Goal: Transaction & Acquisition: Purchase product/service

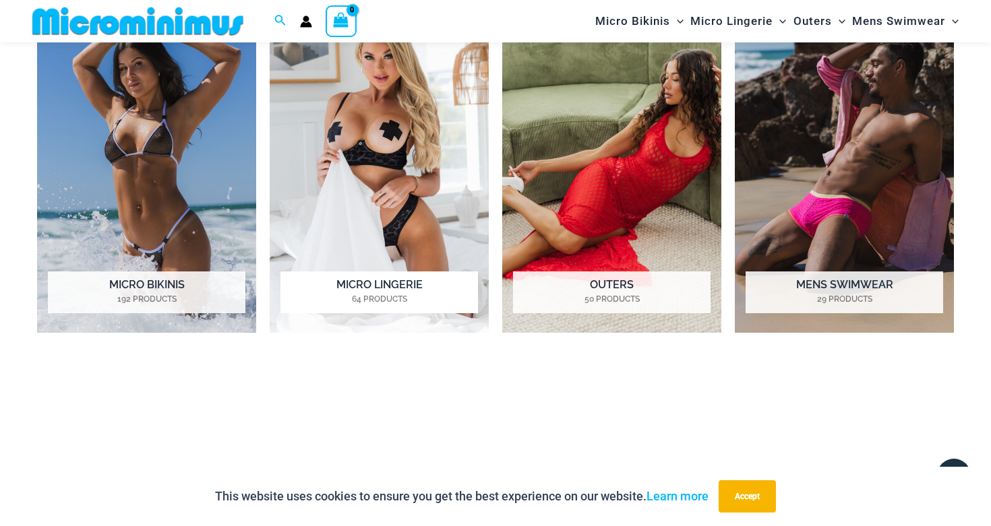
scroll to position [1082, 0]
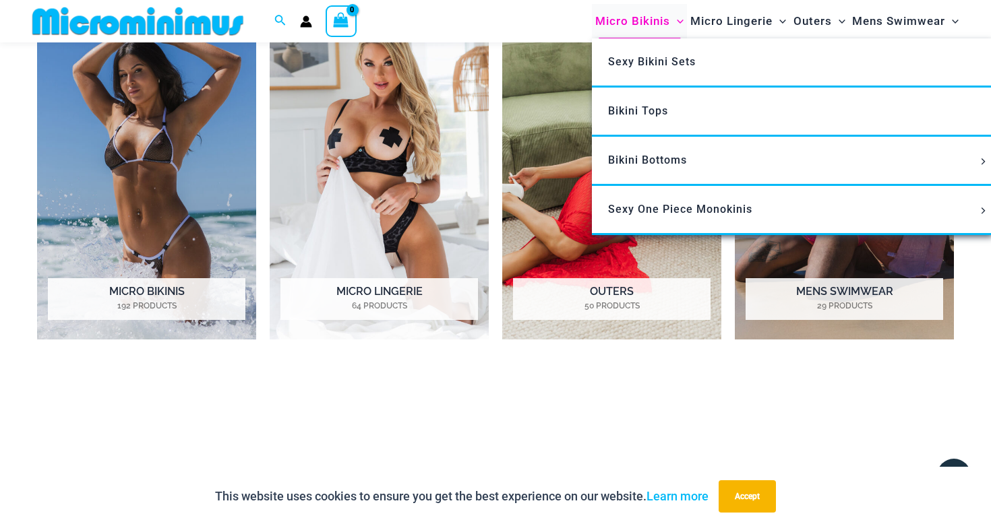
click at [640, 19] on span "Micro Bikinis" at bounding box center [632, 21] width 75 height 34
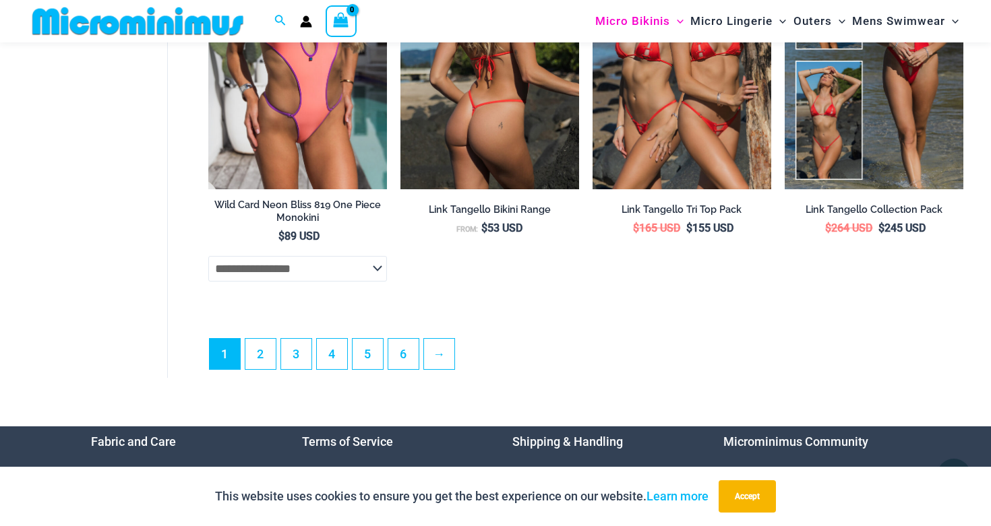
scroll to position [3381, 0]
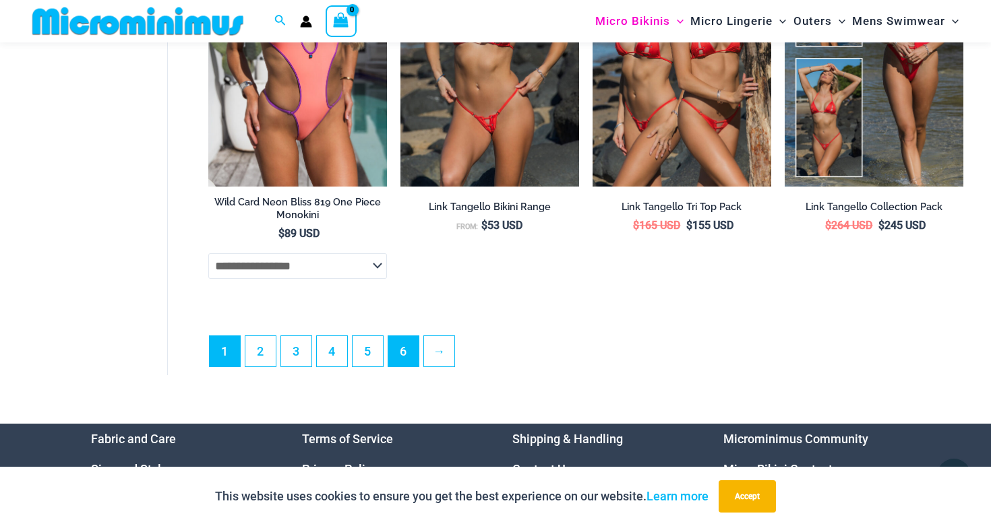
click at [403, 351] on link "6" at bounding box center [403, 351] width 30 height 30
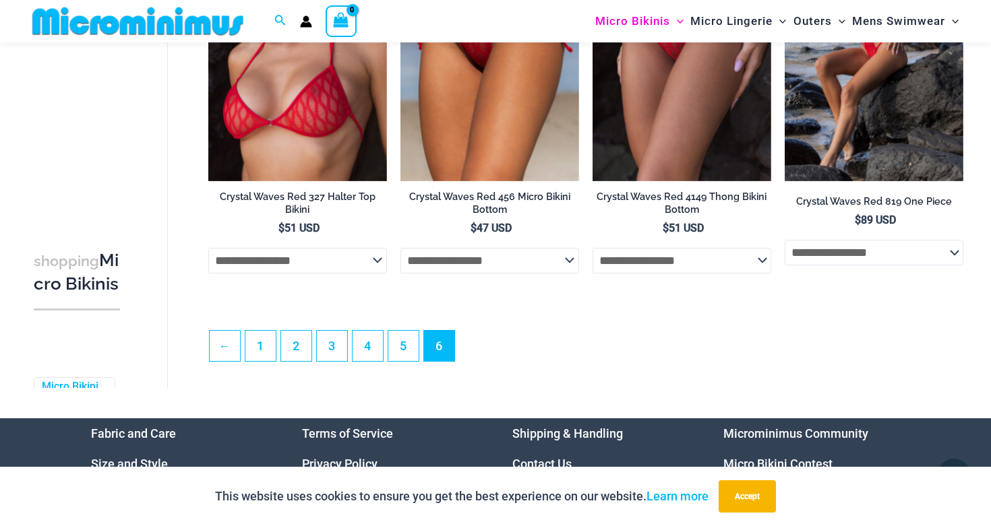
scroll to position [3033, 0]
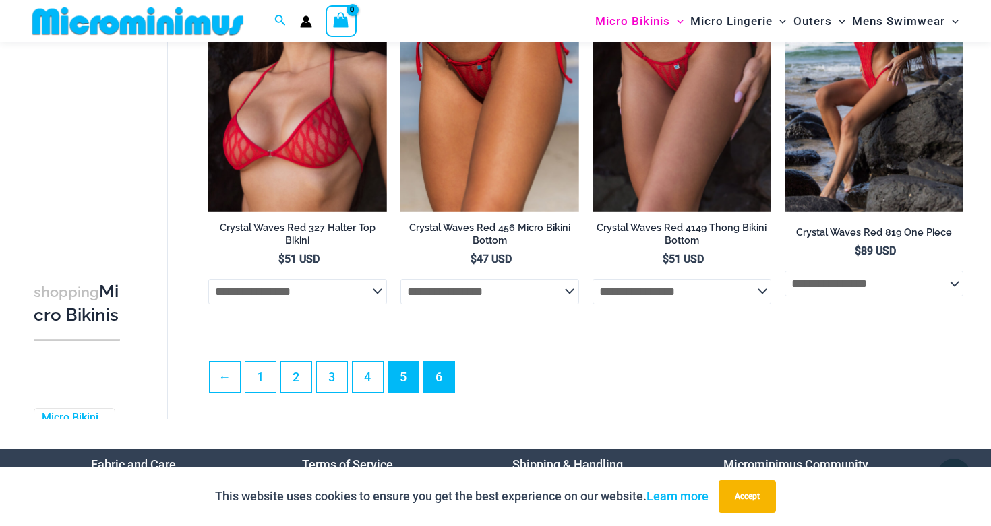
click at [407, 373] on link "5" at bounding box center [403, 377] width 30 height 30
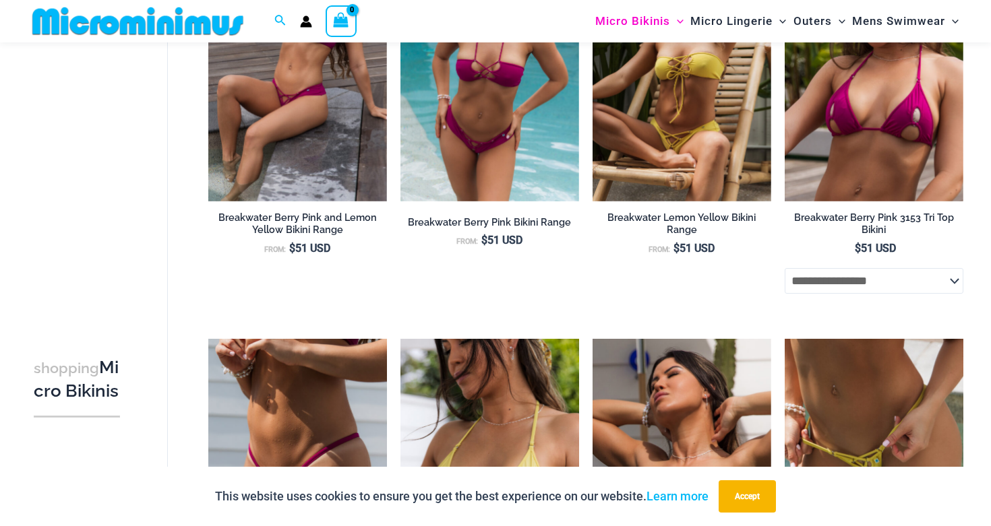
scroll to position [1712, 0]
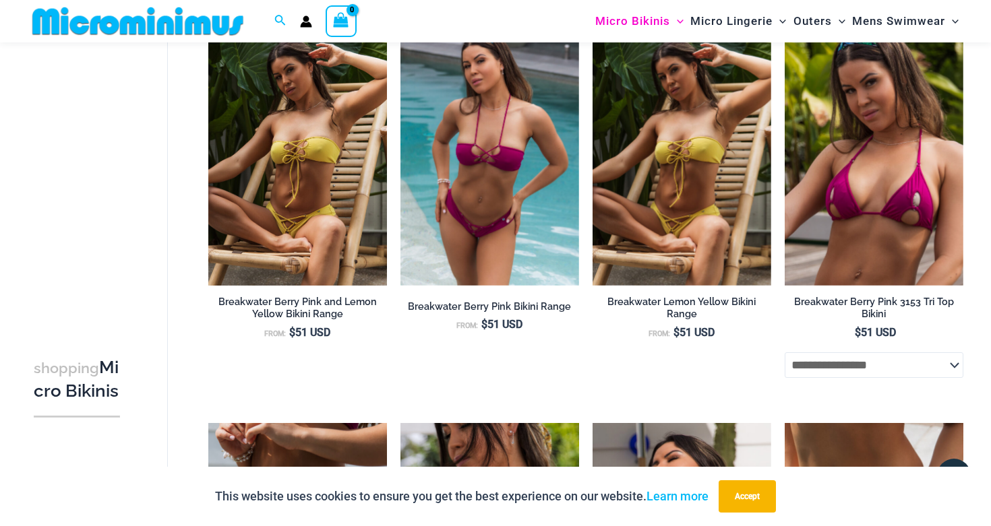
click at [360, 213] on img at bounding box center [297, 152] width 179 height 268
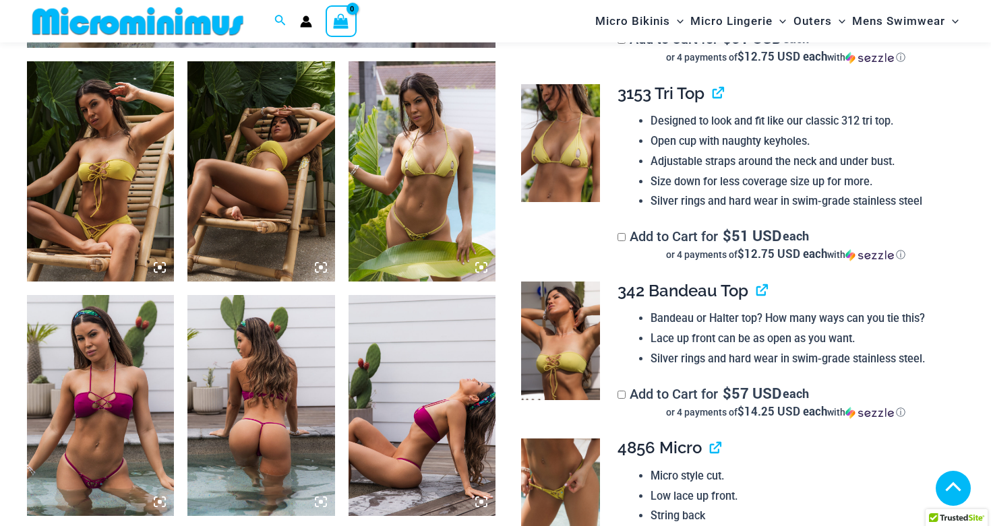
scroll to position [981, 0]
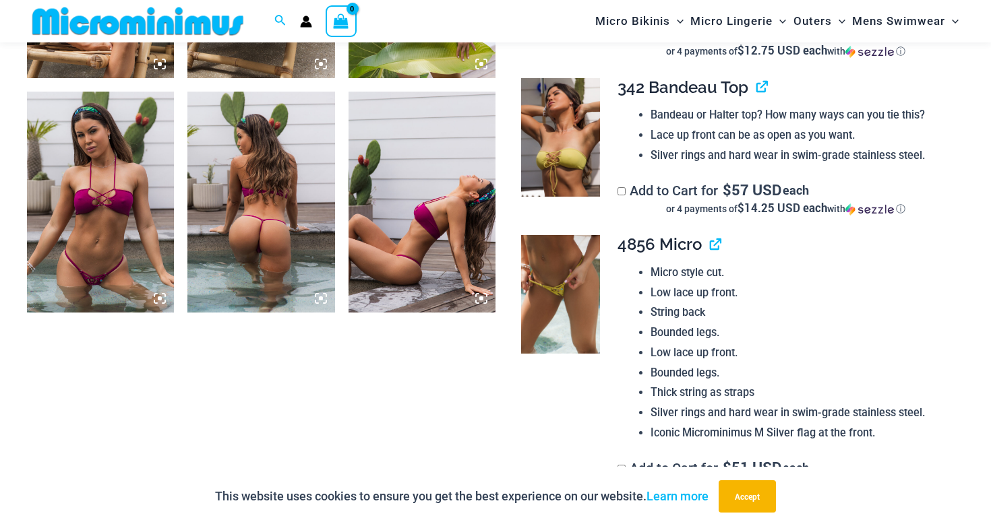
click at [108, 232] on img at bounding box center [100, 202] width 147 height 220
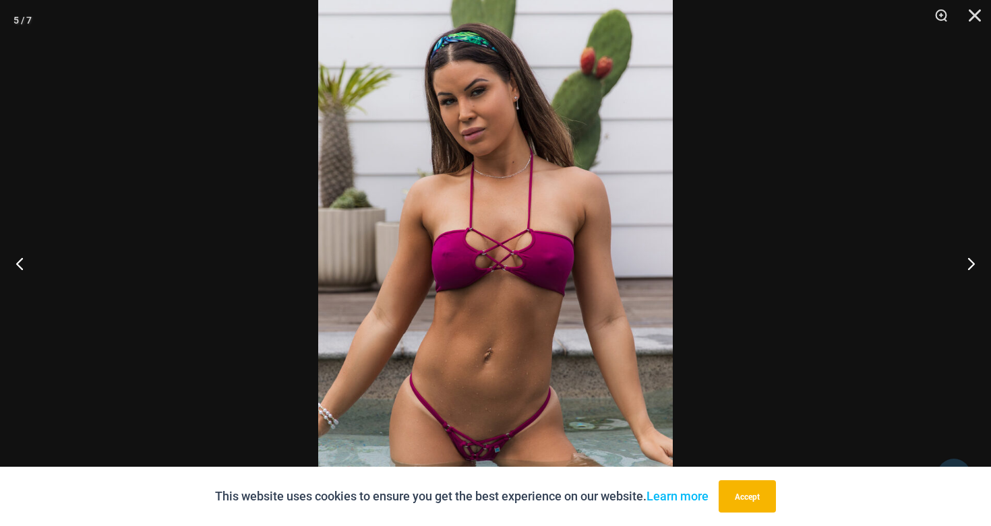
click at [720, 243] on div at bounding box center [495, 263] width 991 height 526
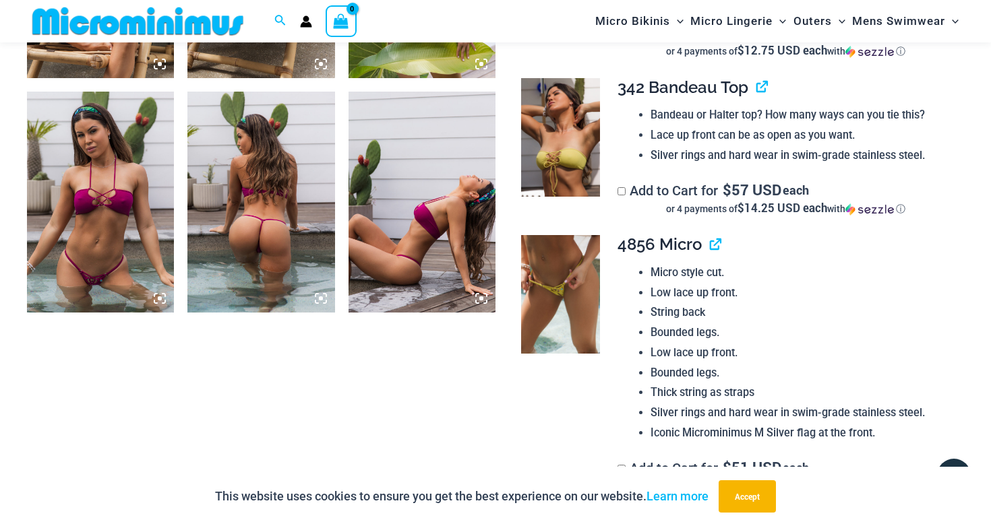
click at [291, 236] on img at bounding box center [260, 202] width 147 height 220
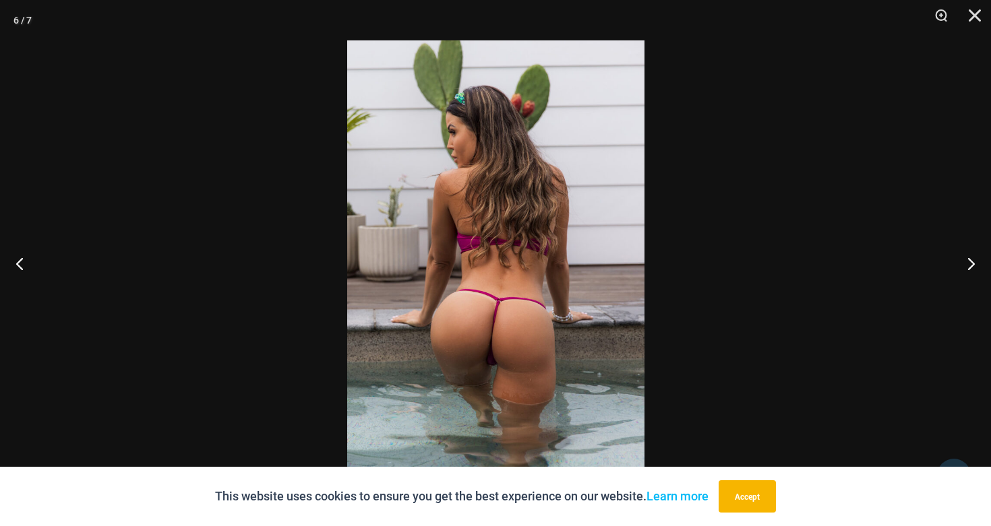
click at [505, 348] on img at bounding box center [495, 263] width 297 height 446
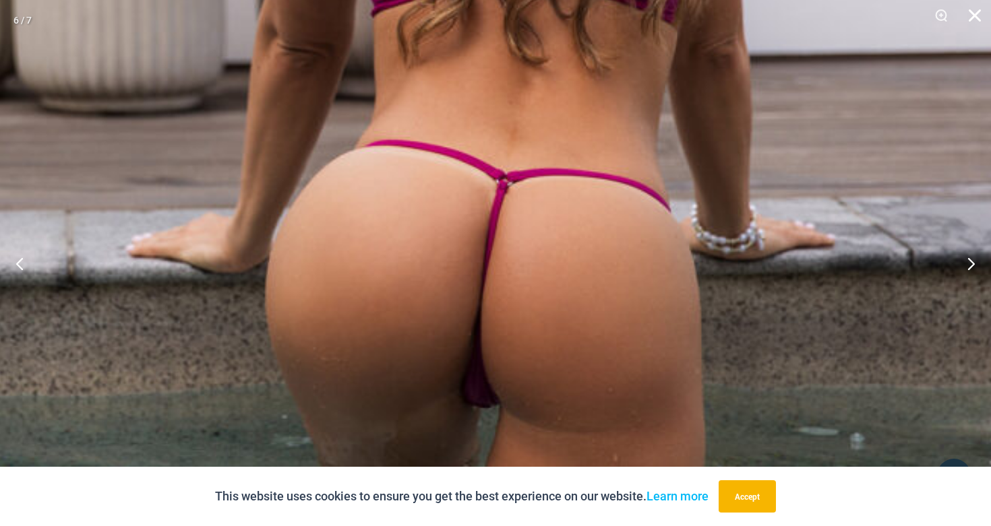
click at [973, 16] on button "Close" at bounding box center [970, 20] width 34 height 40
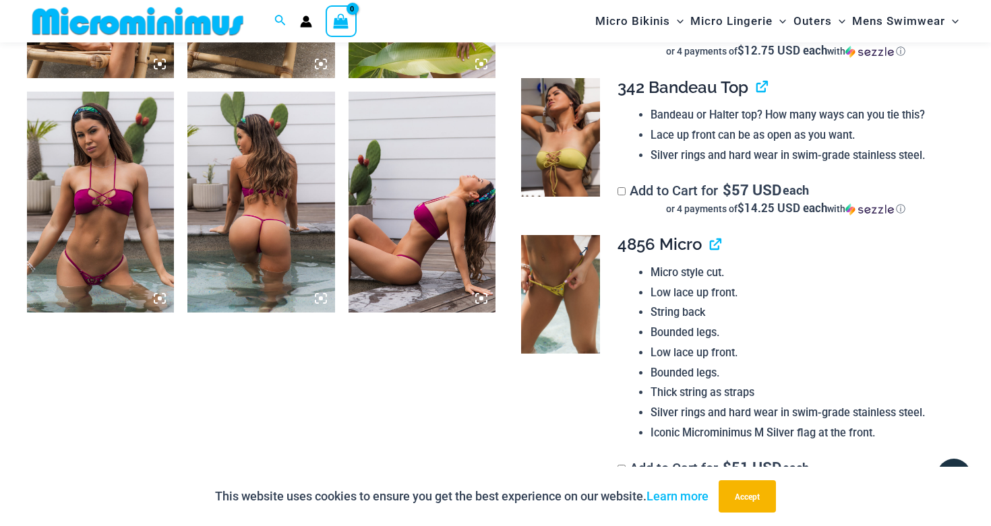
click at [566, 264] on img at bounding box center [560, 294] width 79 height 119
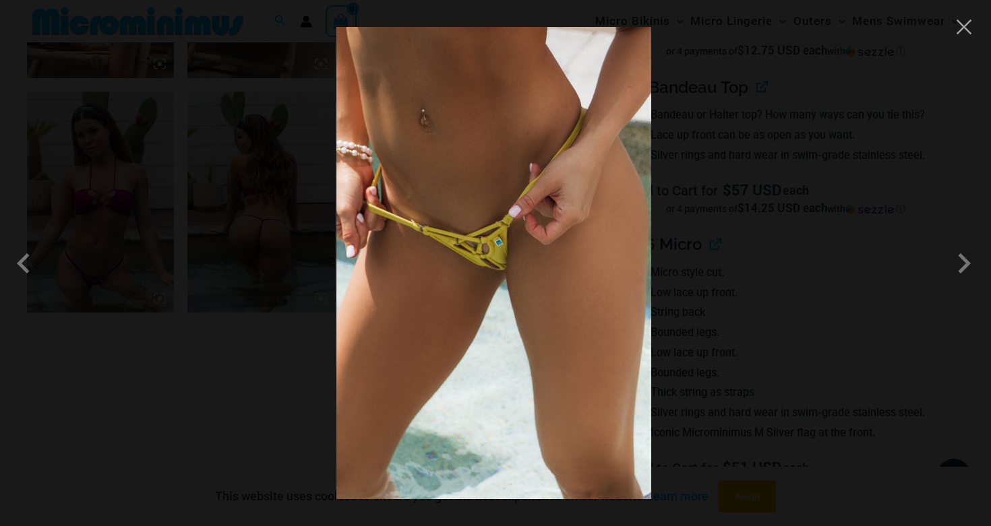
click at [189, 208] on div at bounding box center [495, 263] width 991 height 526
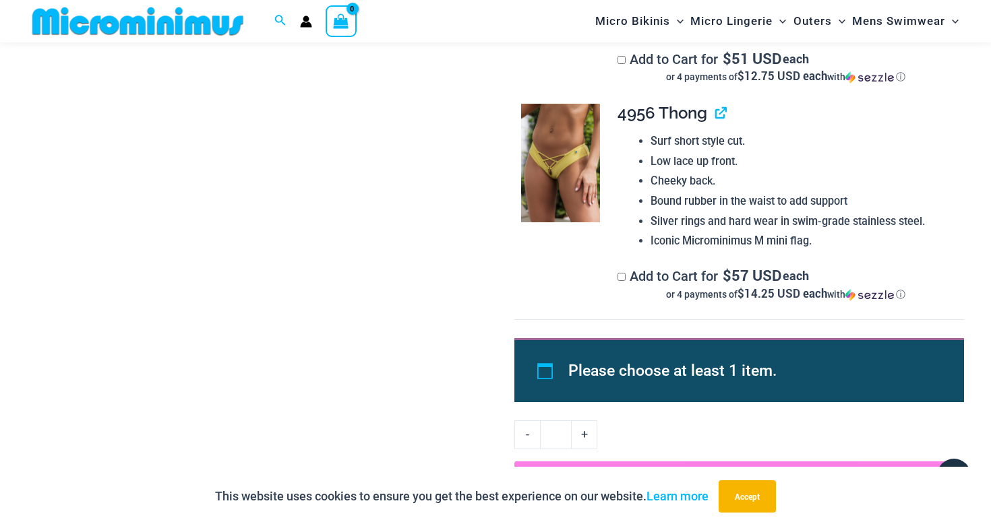
scroll to position [1420, 0]
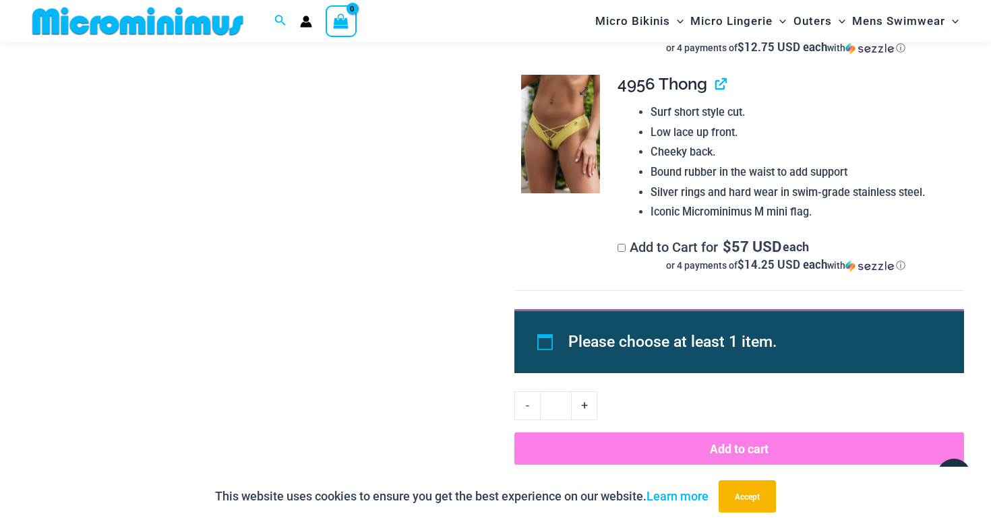
click at [553, 118] on img at bounding box center [560, 134] width 79 height 119
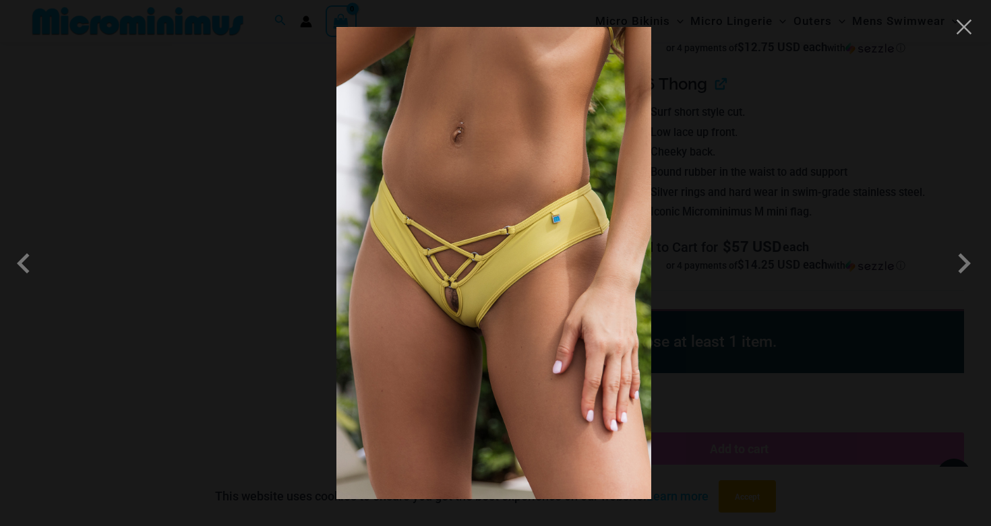
click at [810, 189] on div at bounding box center [495, 263] width 991 height 526
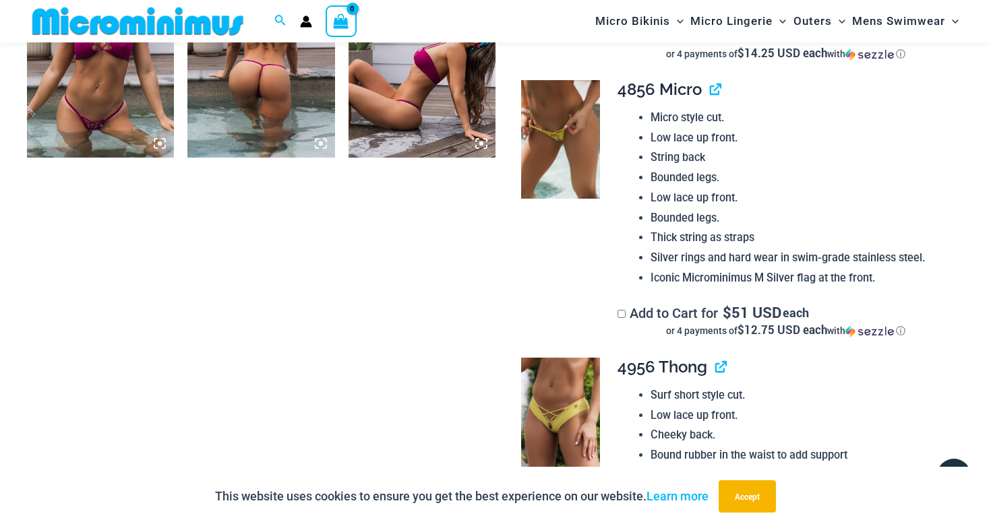
scroll to position [1140, 0]
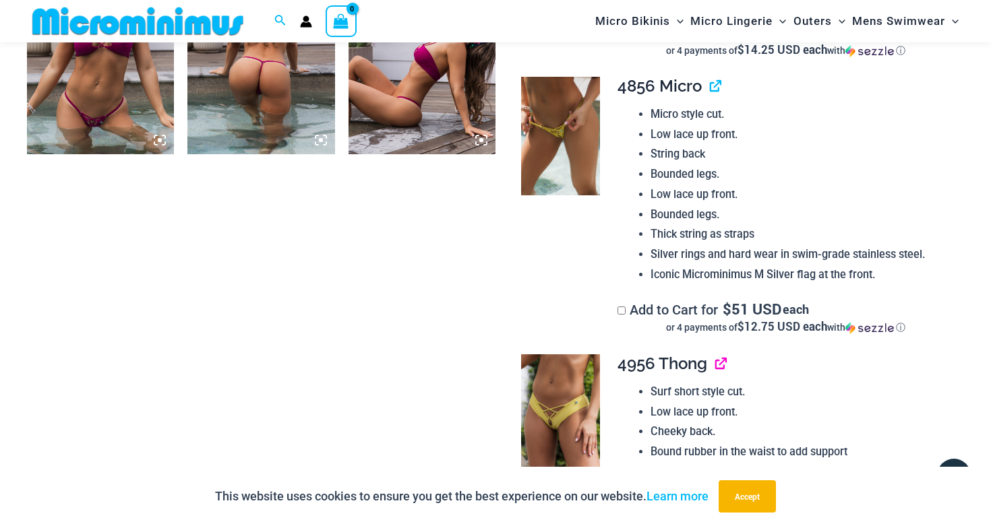
click at [715, 354] on link "View product" at bounding box center [715, 364] width 0 height 20
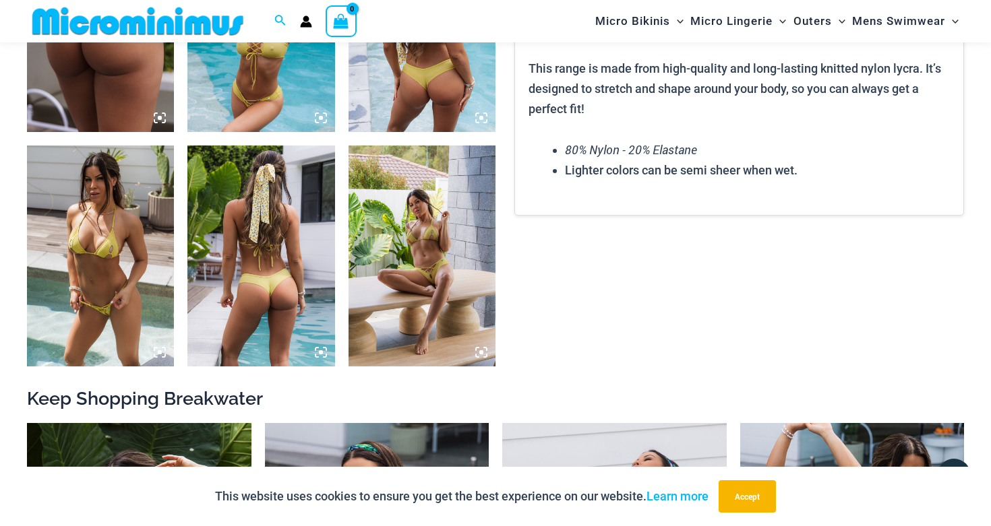
scroll to position [950, 0]
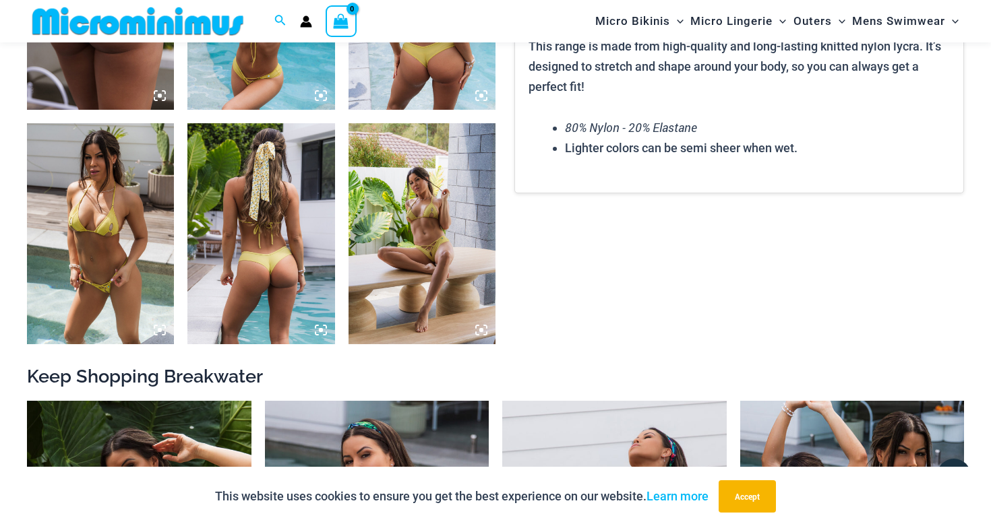
click at [423, 219] on img at bounding box center [421, 233] width 147 height 220
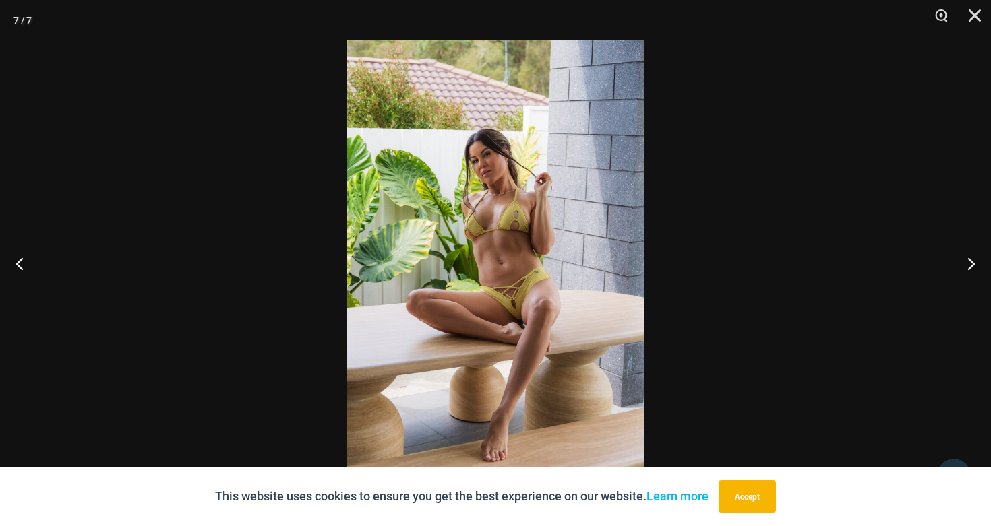
click at [528, 276] on img at bounding box center [495, 263] width 297 height 446
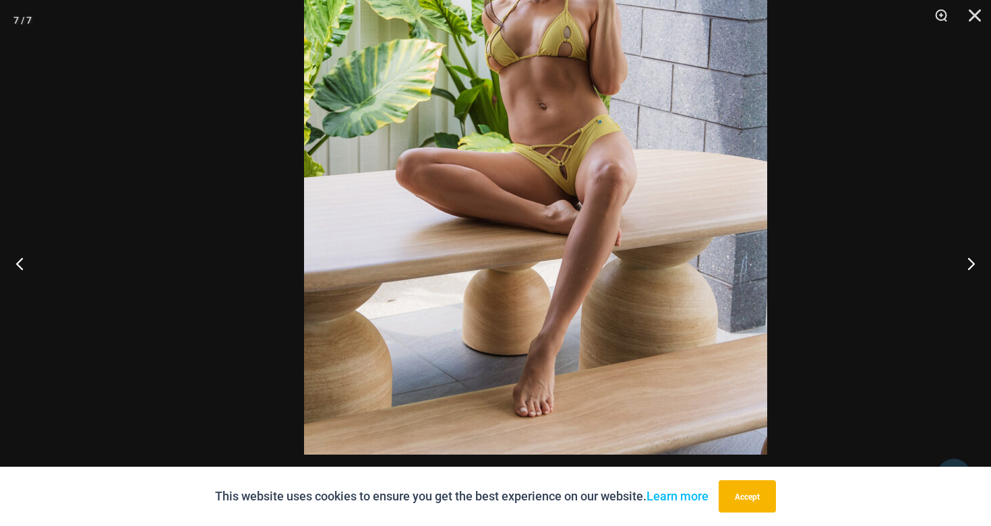
click at [658, 57] on img at bounding box center [535, 108] width 463 height 694
